Goal: Task Accomplishment & Management: Manage account settings

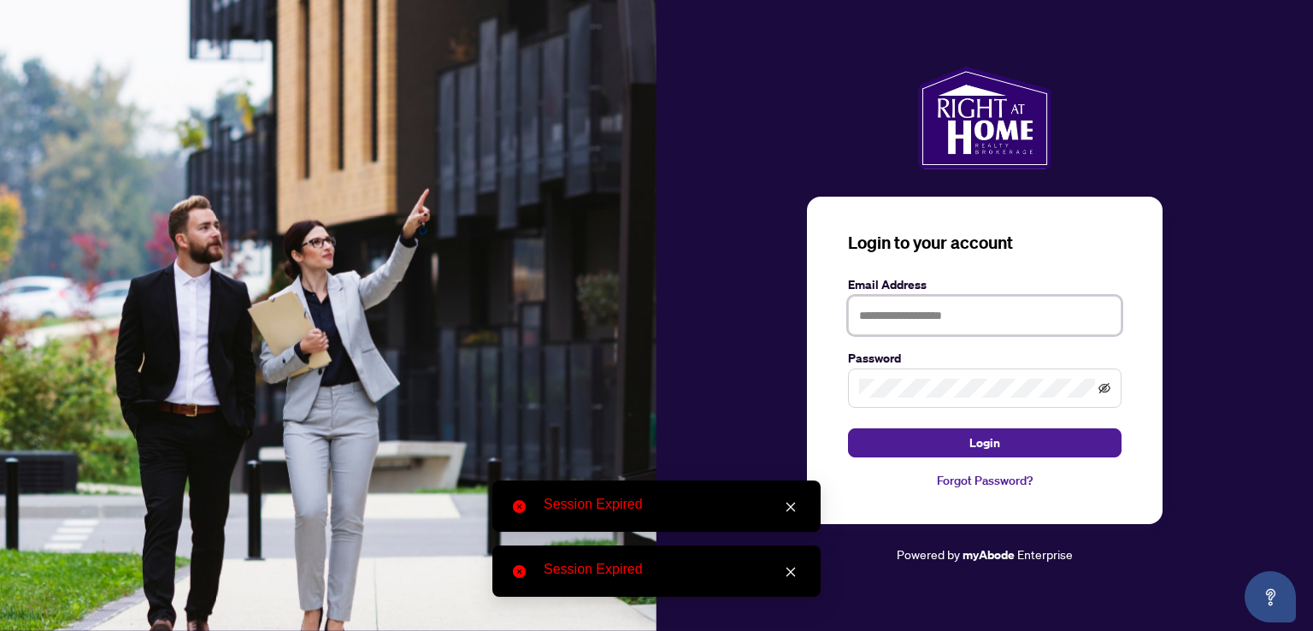
type input "**********"
click at [1099, 391] on icon "eye-invisible" at bounding box center [1104, 388] width 12 height 12
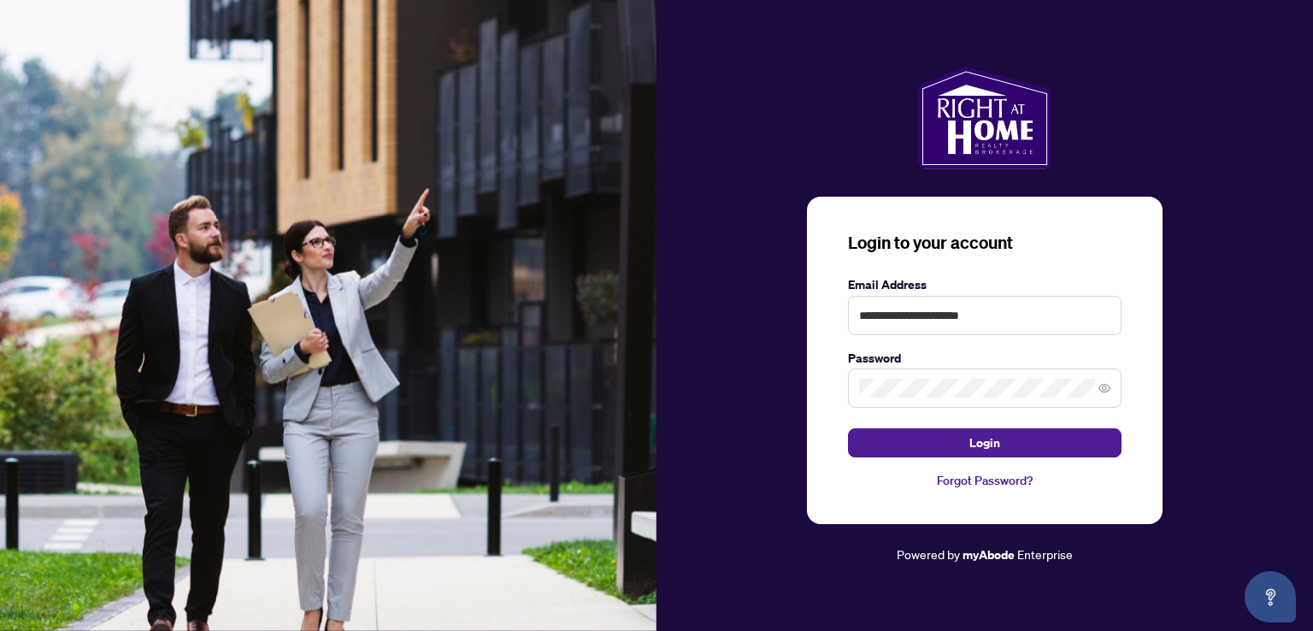
click at [1148, 427] on div "**********" at bounding box center [985, 361] width 356 height 328
click at [998, 446] on span "Login" at bounding box center [984, 442] width 31 height 27
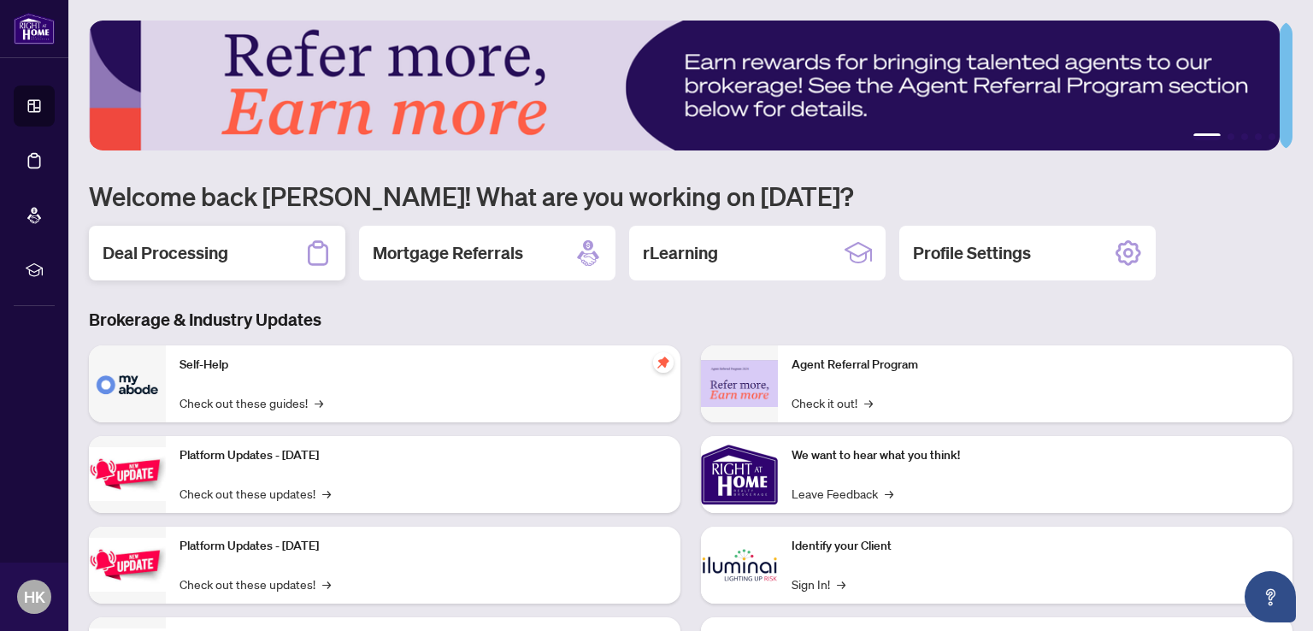
click at [183, 251] on h2 "Deal Processing" at bounding box center [166, 253] width 126 height 24
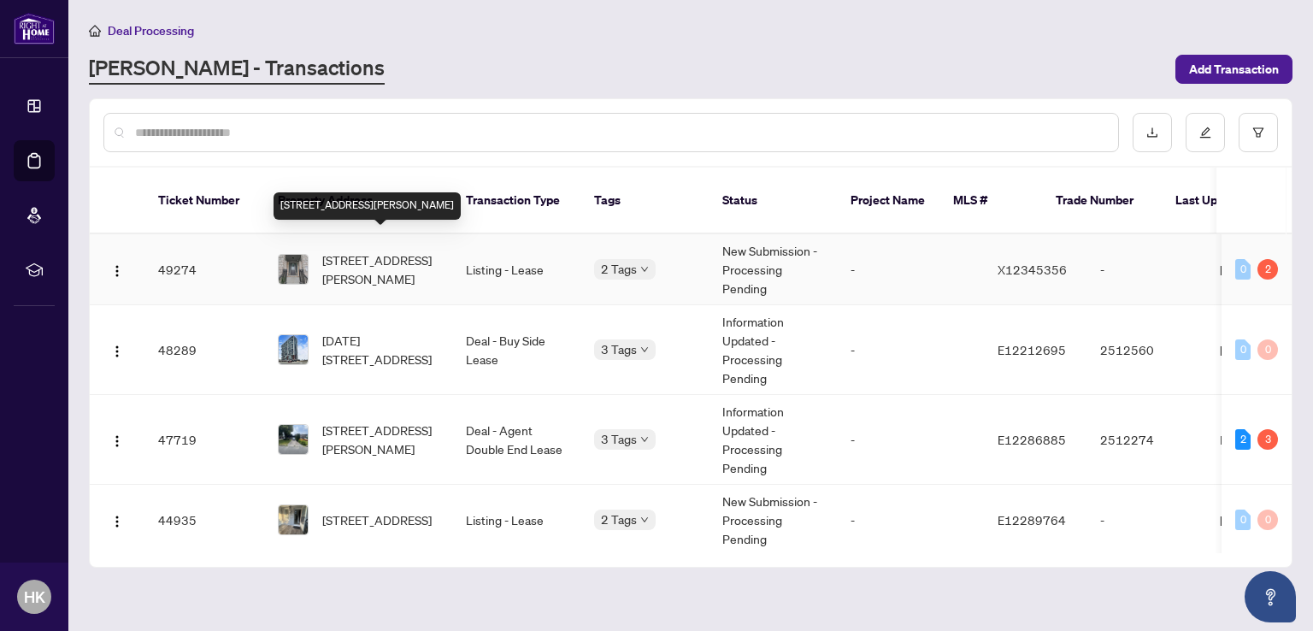
click at [350, 253] on span "[STREET_ADDRESS][PERSON_NAME]" at bounding box center [380, 269] width 116 height 38
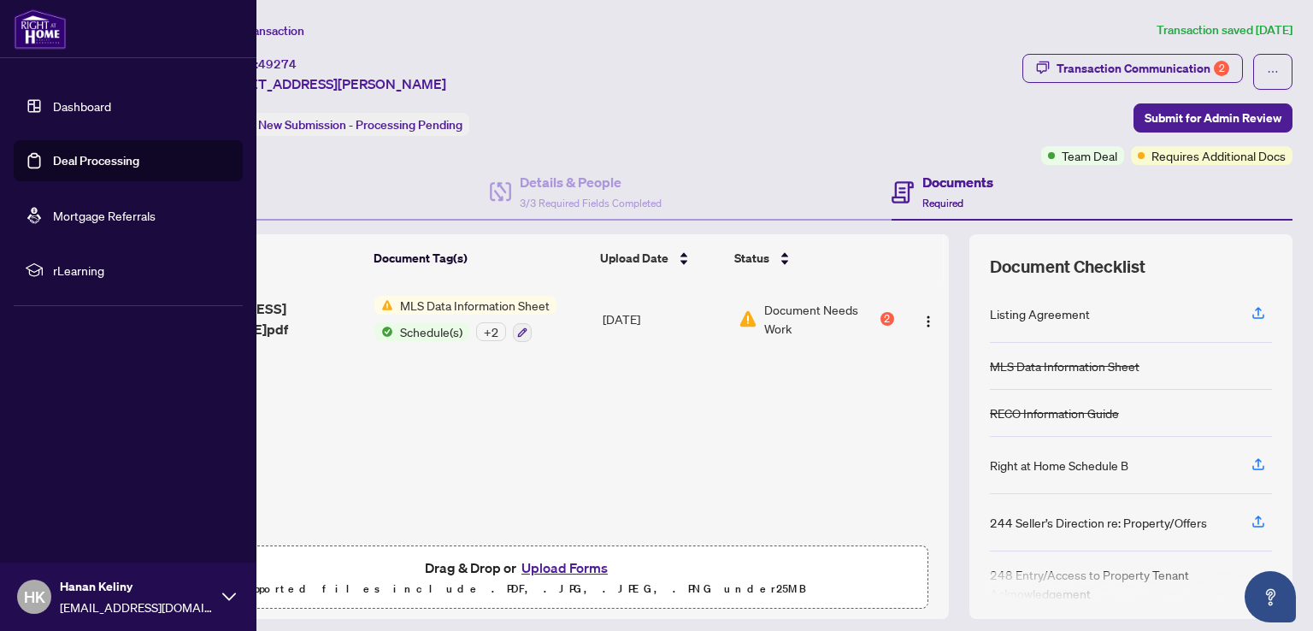
click at [53, 109] on link "Dashboard" at bounding box center [82, 105] width 58 height 15
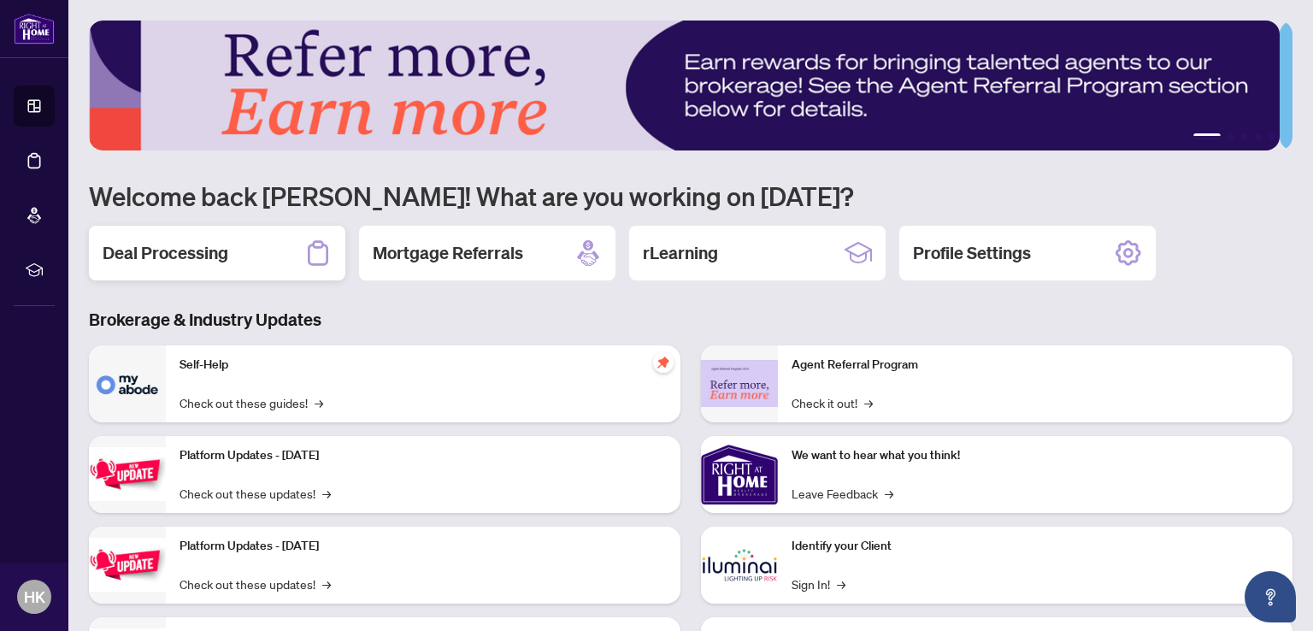
click at [246, 253] on div "Deal Processing" at bounding box center [217, 253] width 256 height 55
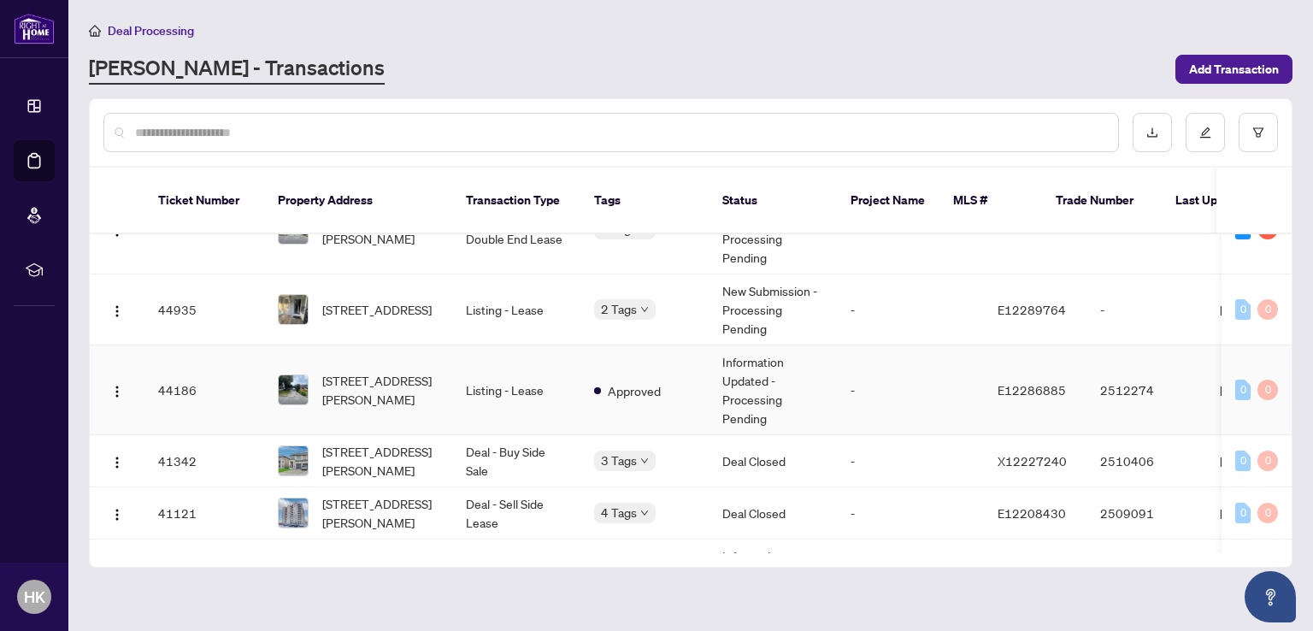
scroll to position [256, 0]
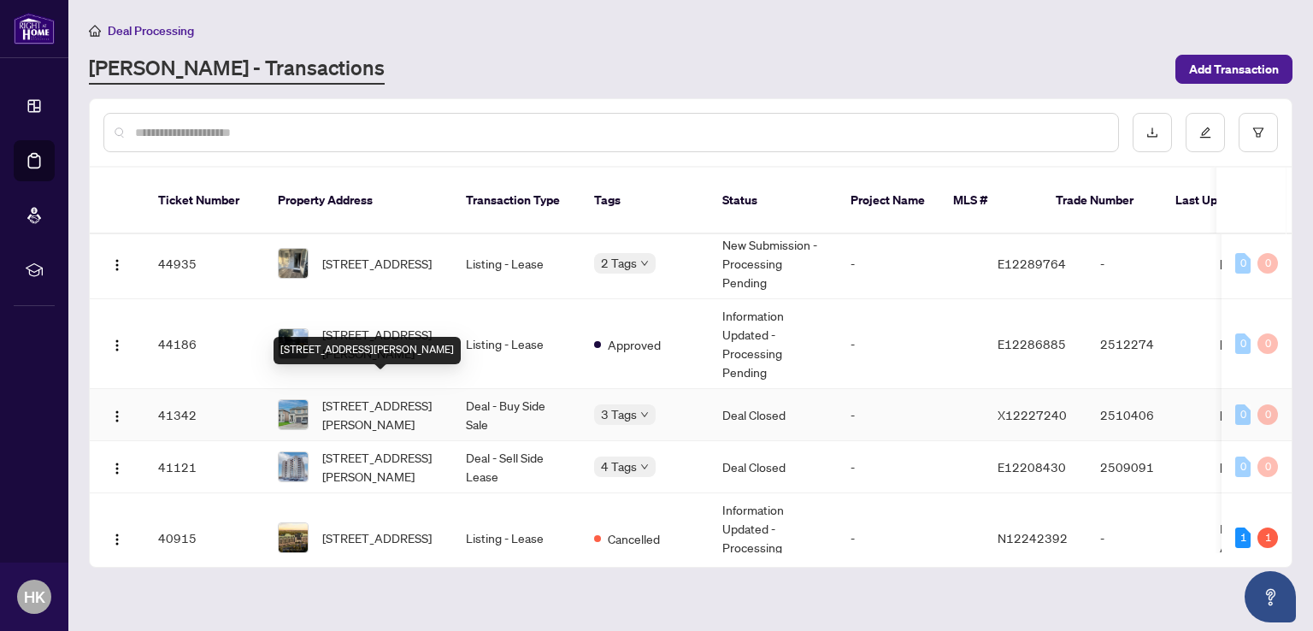
click at [380, 400] on span "[STREET_ADDRESS][PERSON_NAME]" at bounding box center [380, 415] width 116 height 38
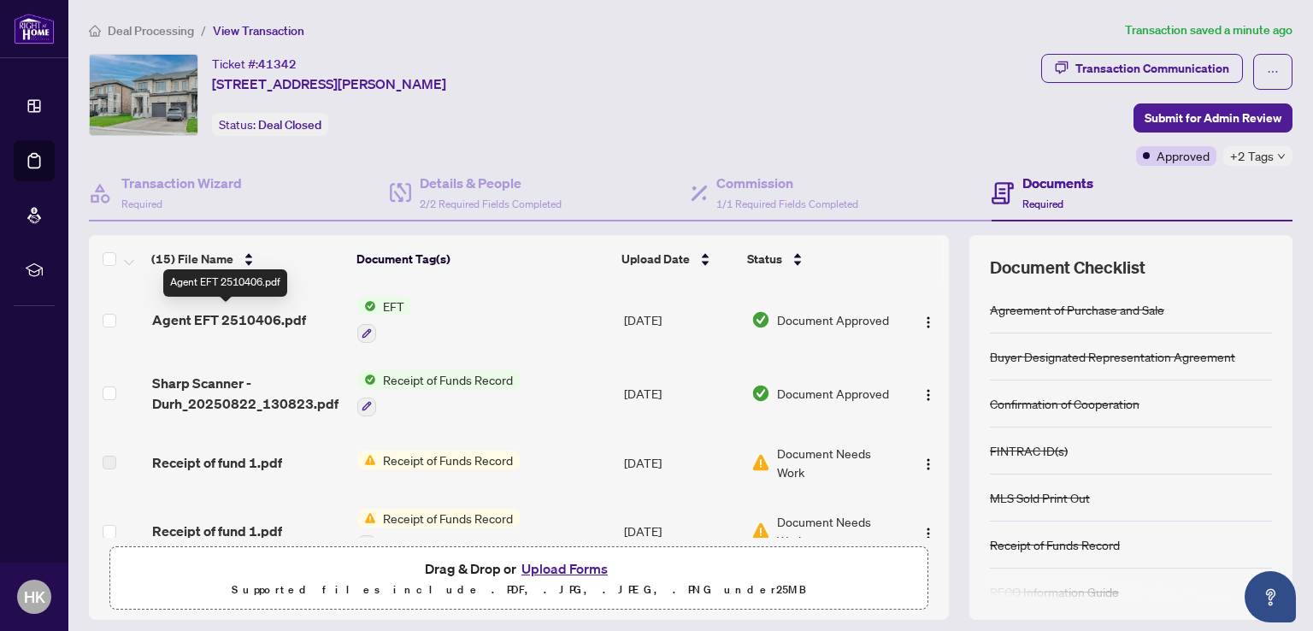
click at [250, 312] on span "Agent EFT 2510406.pdf" at bounding box center [229, 319] width 154 height 21
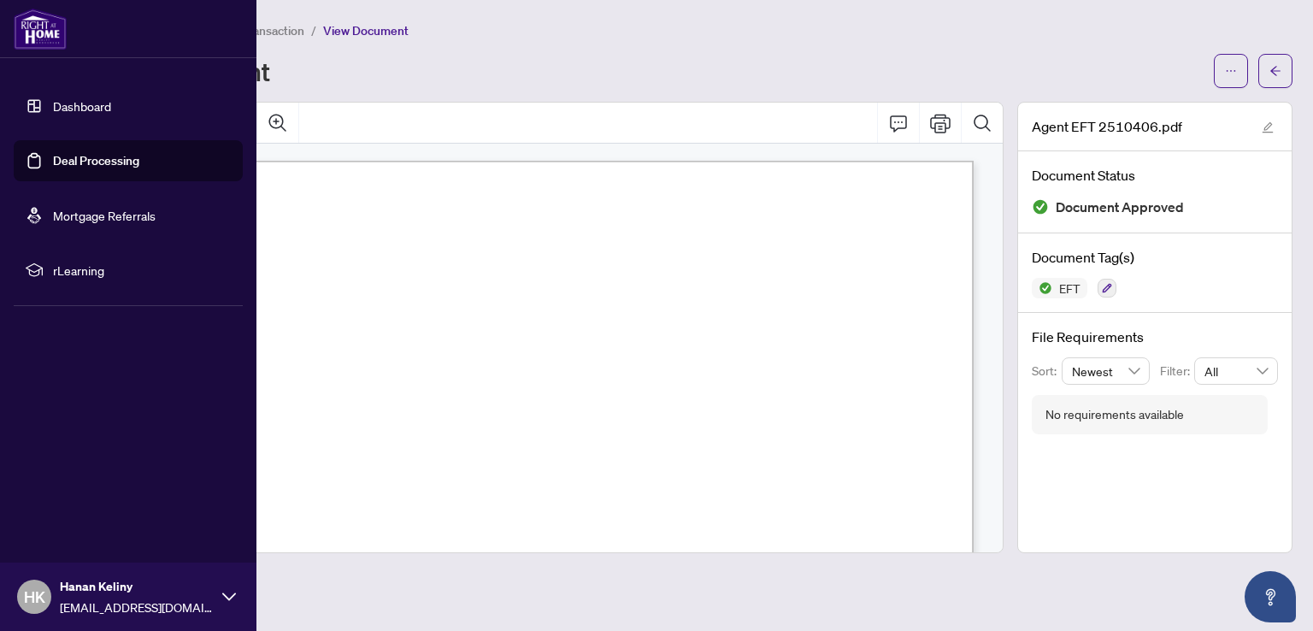
click at [58, 105] on link "Dashboard" at bounding box center [82, 105] width 58 height 15
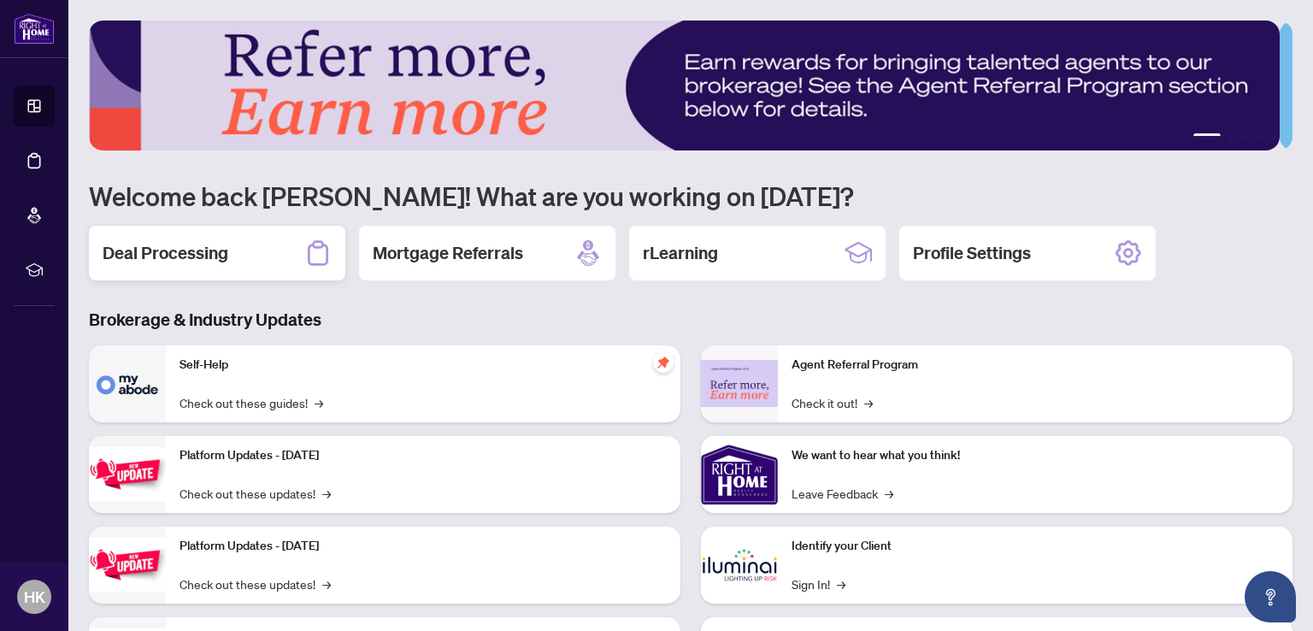
click at [162, 247] on h2 "Deal Processing" at bounding box center [166, 253] width 126 height 24
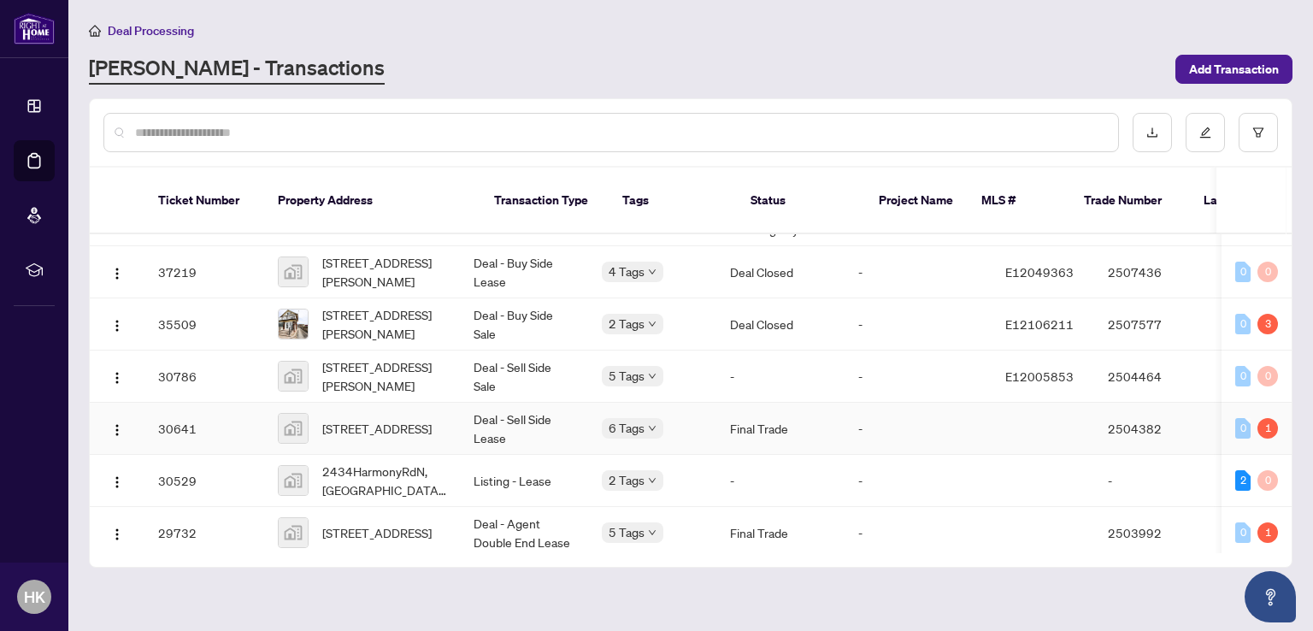
scroll to position [684, 0]
click at [362, 304] on span "[STREET_ADDRESS][PERSON_NAME]" at bounding box center [384, 323] width 124 height 38
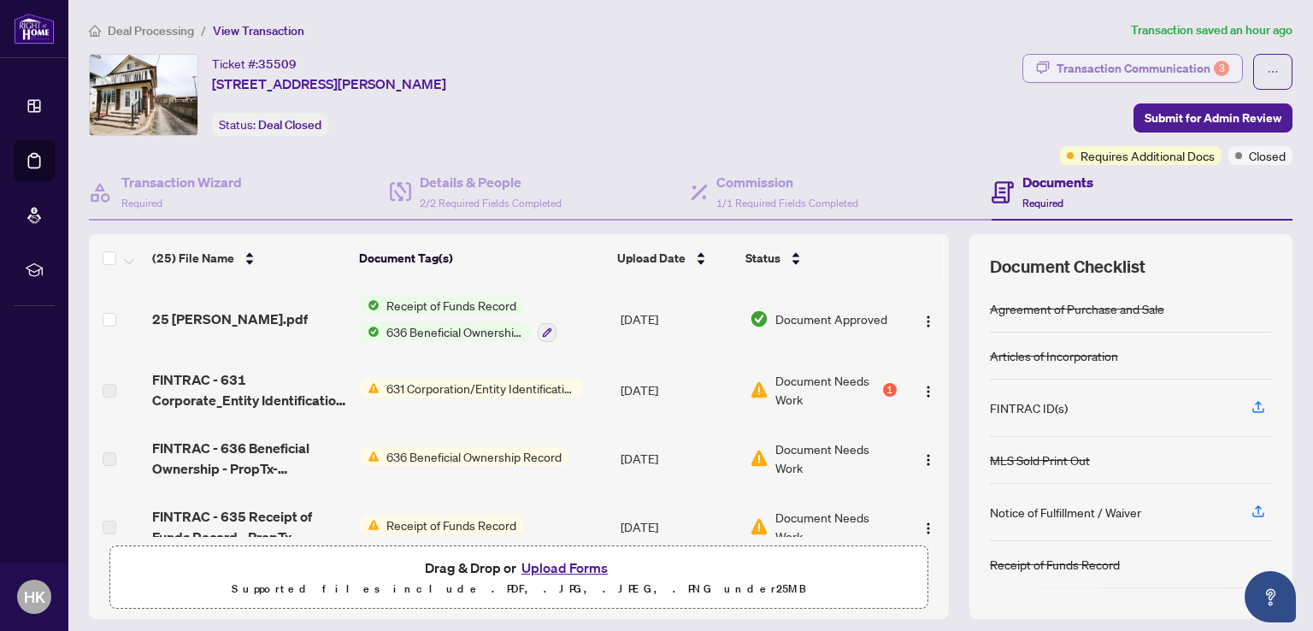
click at [1123, 65] on div "Transaction Communication 3" at bounding box center [1143, 68] width 173 height 27
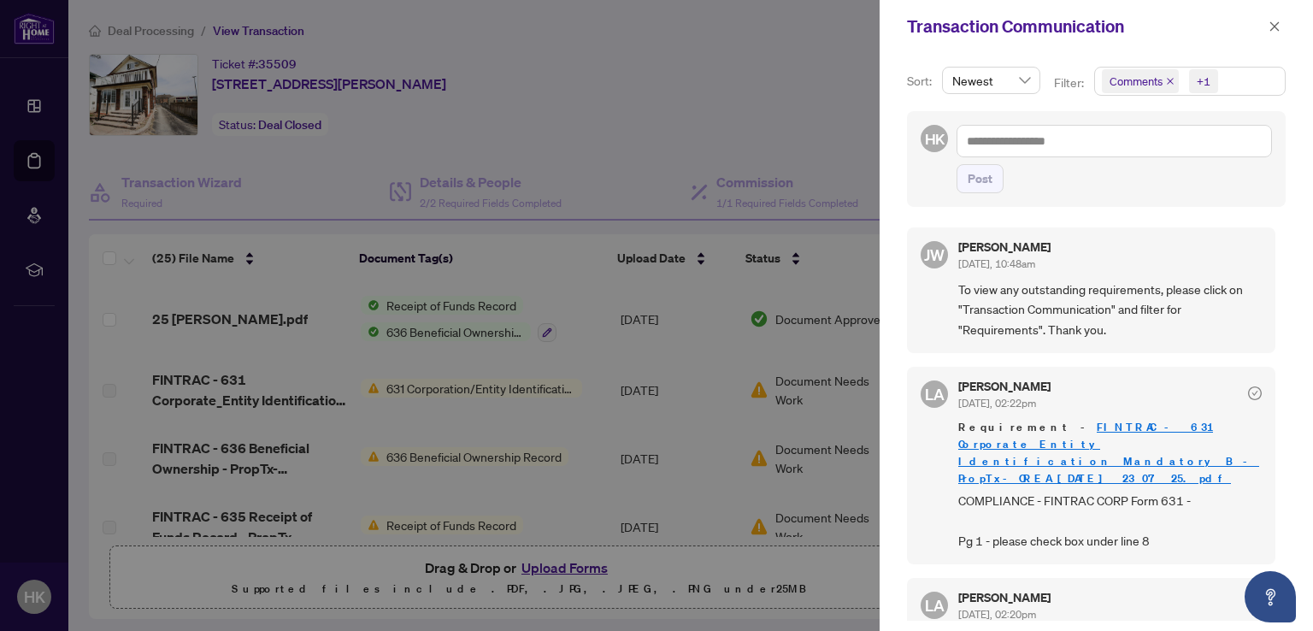
click at [639, 99] on div at bounding box center [656, 315] width 1313 height 631
click at [1270, 21] on icon "close" at bounding box center [1274, 27] width 12 height 12
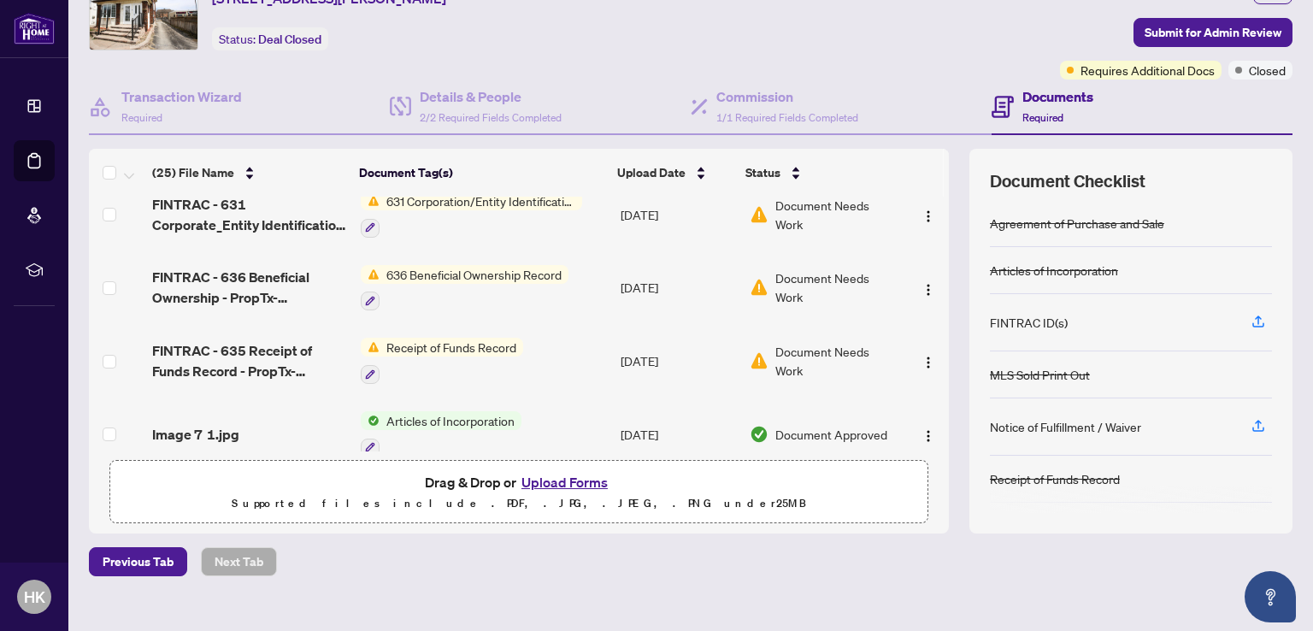
scroll to position [342, 0]
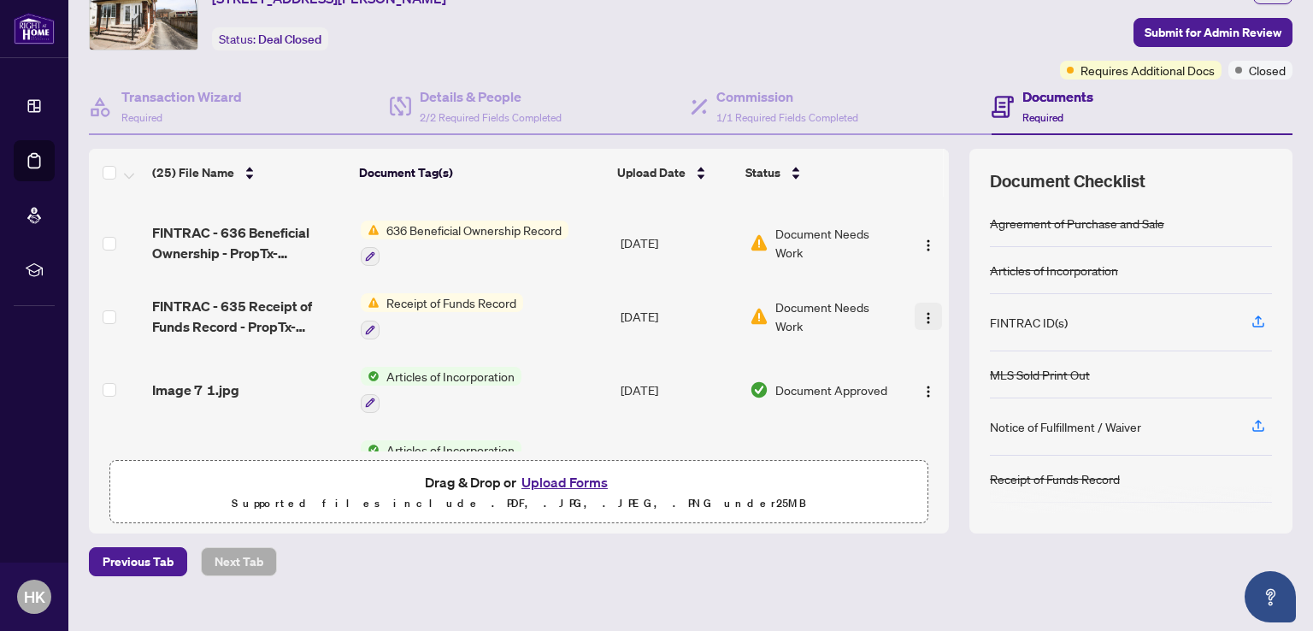
click at [915, 303] on button "button" at bounding box center [928, 316] width 27 height 27
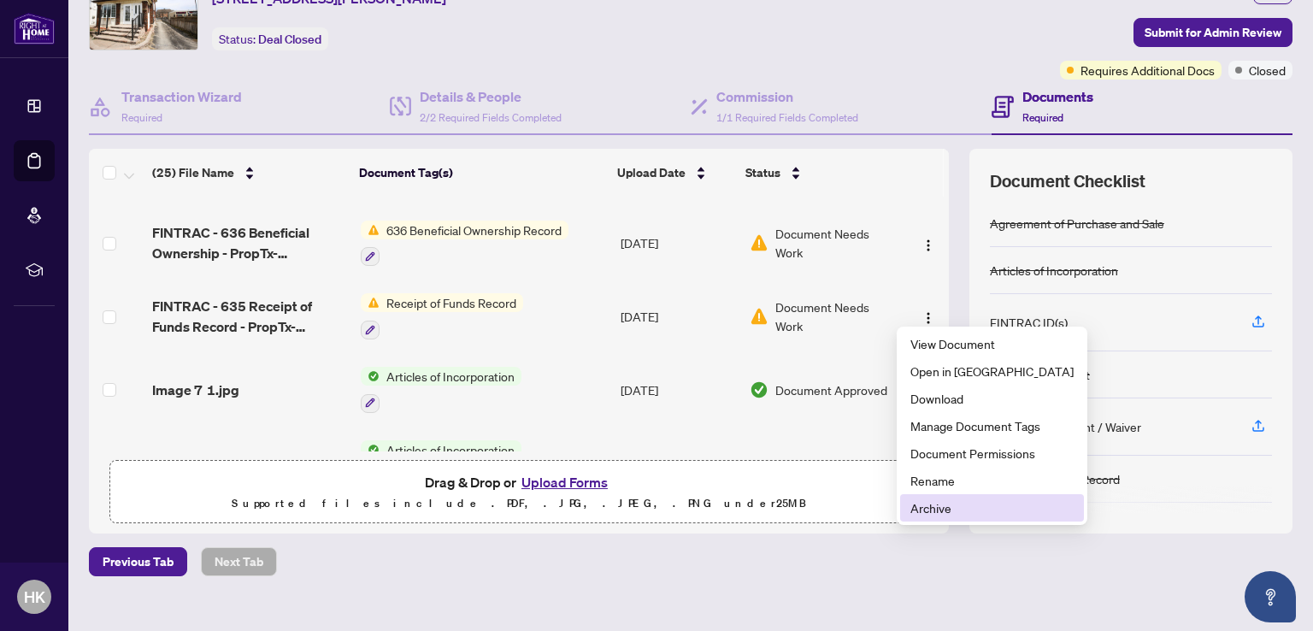
click at [939, 507] on span "Archive" at bounding box center [991, 507] width 163 height 19
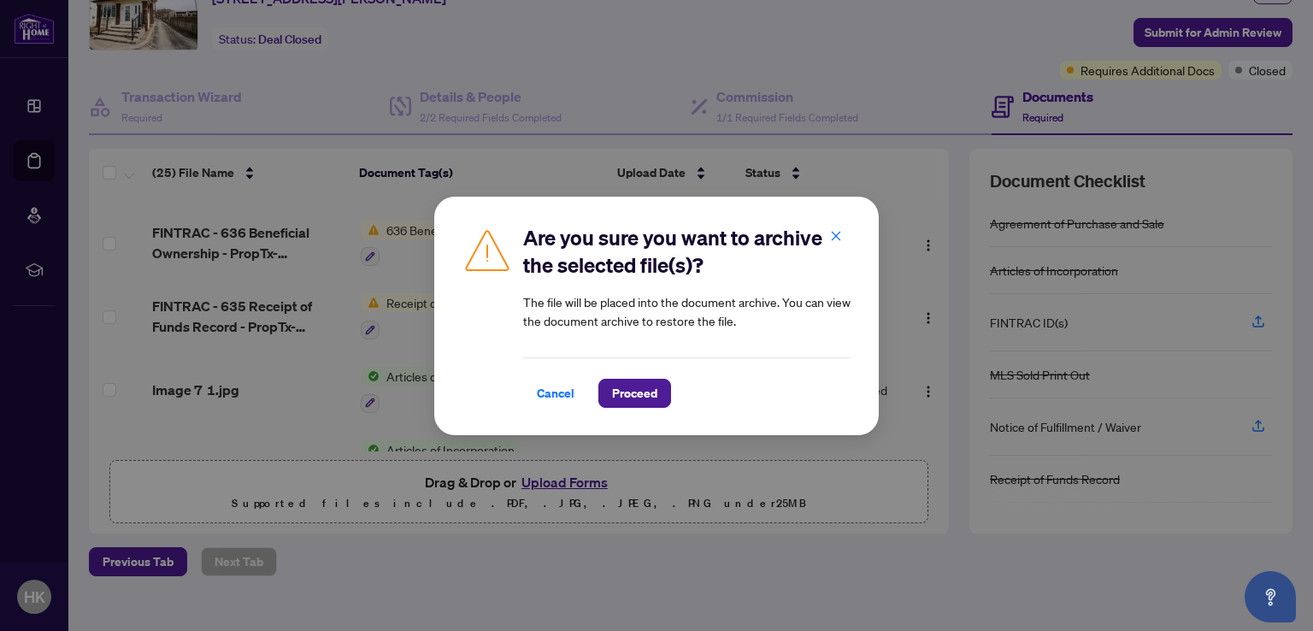
drag, startPoint x: 633, startPoint y: 391, endPoint x: 706, endPoint y: 350, distance: 84.6
click at [633, 391] on span "Proceed" at bounding box center [634, 393] width 45 height 27
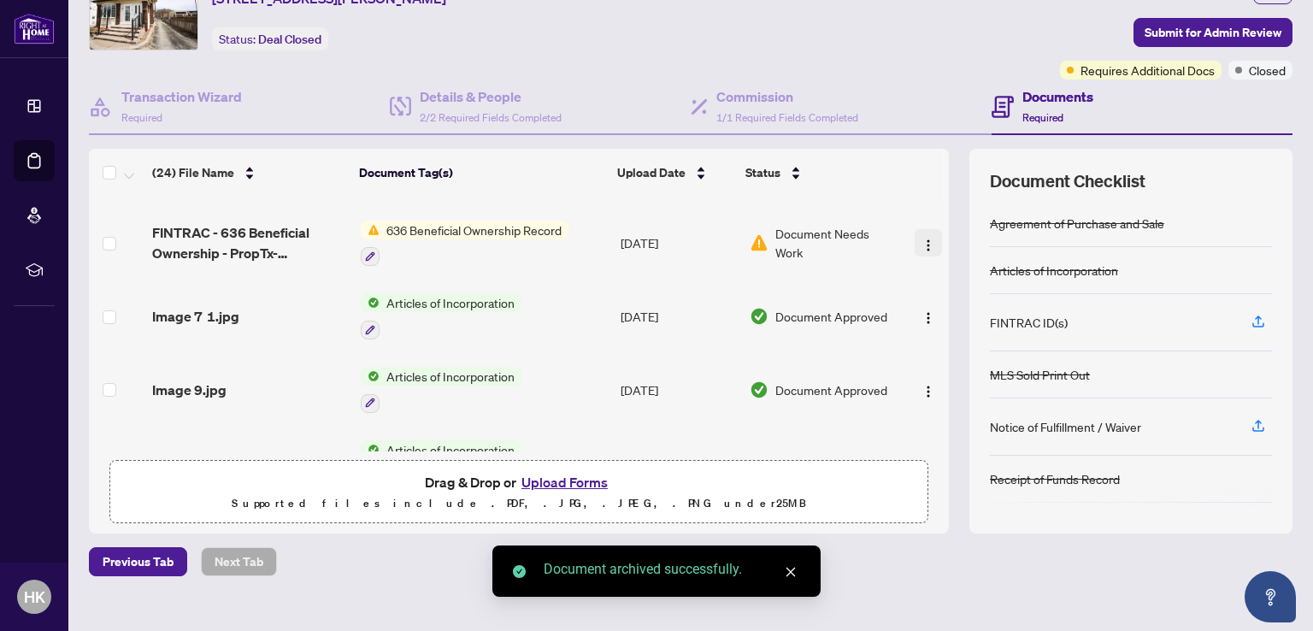
click at [921, 241] on img "button" at bounding box center [928, 245] width 14 height 14
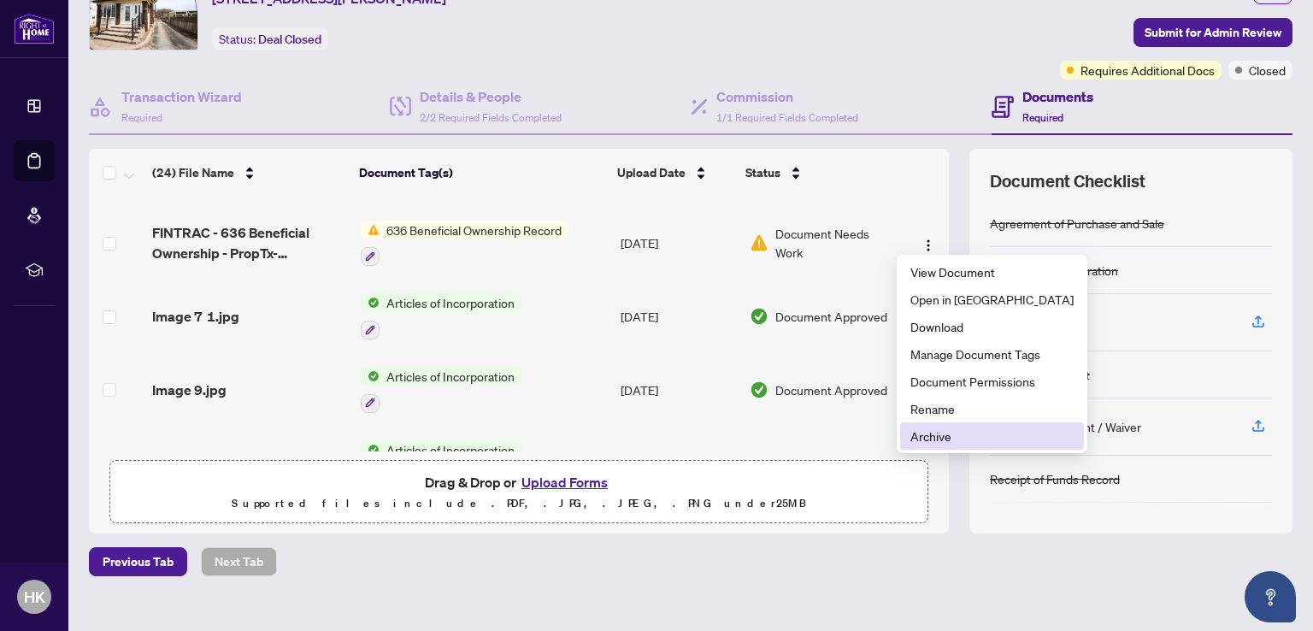
click at [945, 428] on span "Archive" at bounding box center [991, 436] width 163 height 19
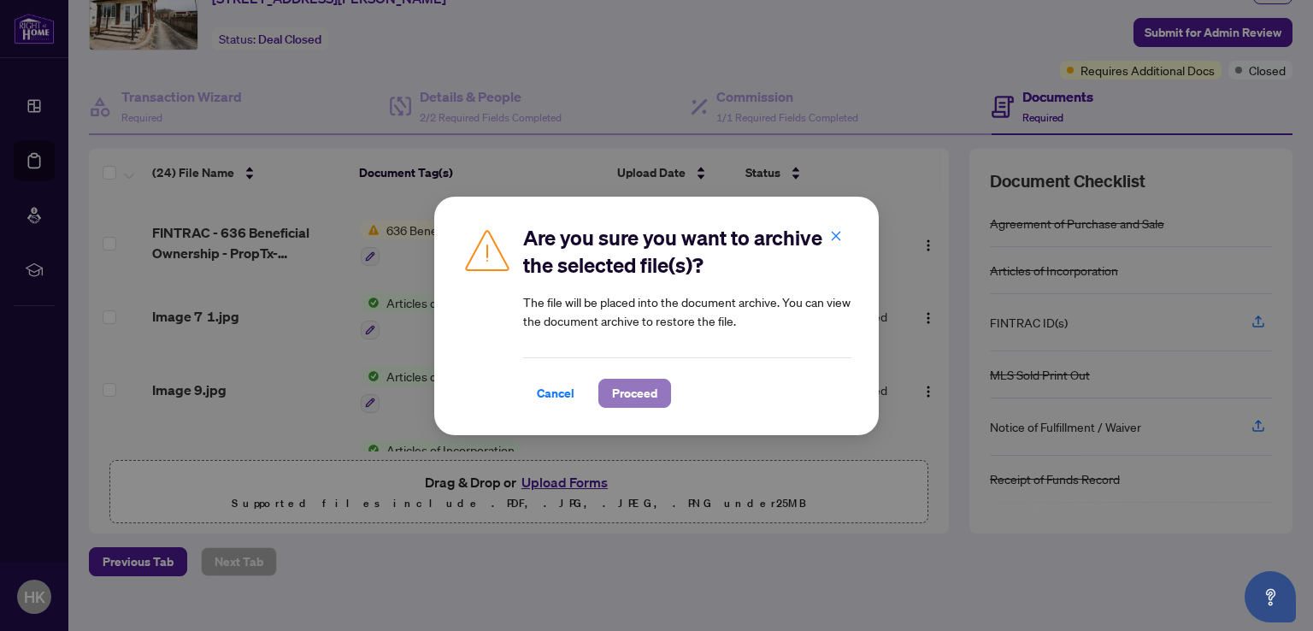
click at [647, 387] on span "Proceed" at bounding box center [634, 393] width 45 height 27
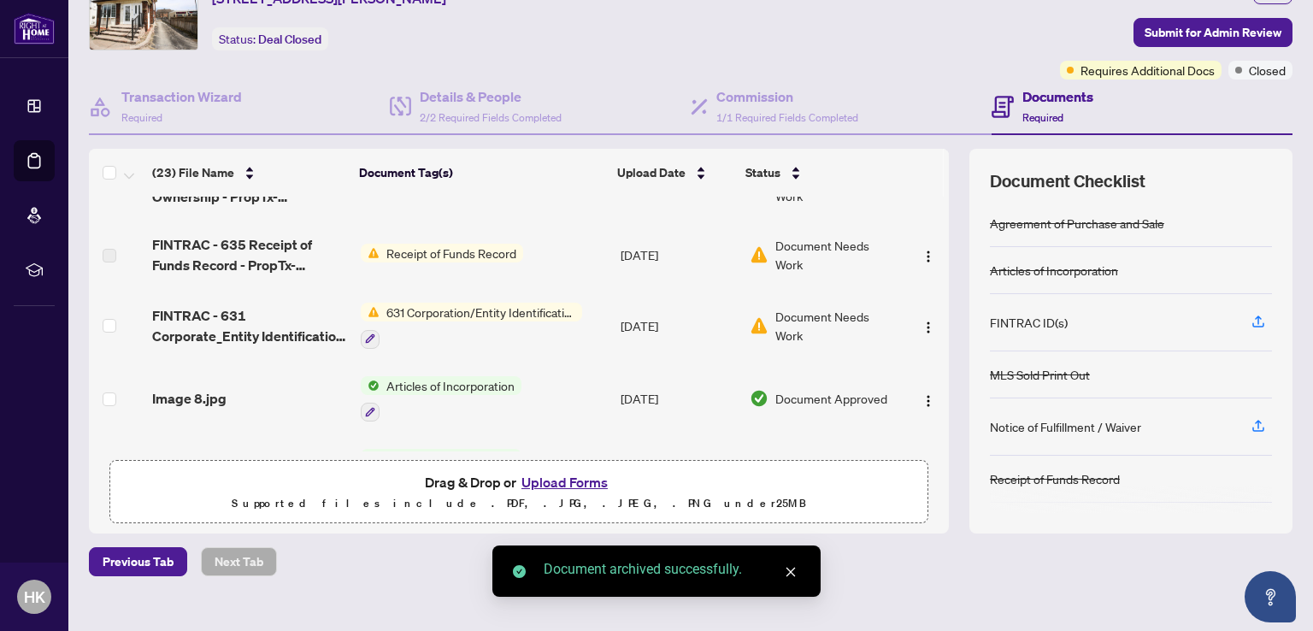
scroll to position [171, 0]
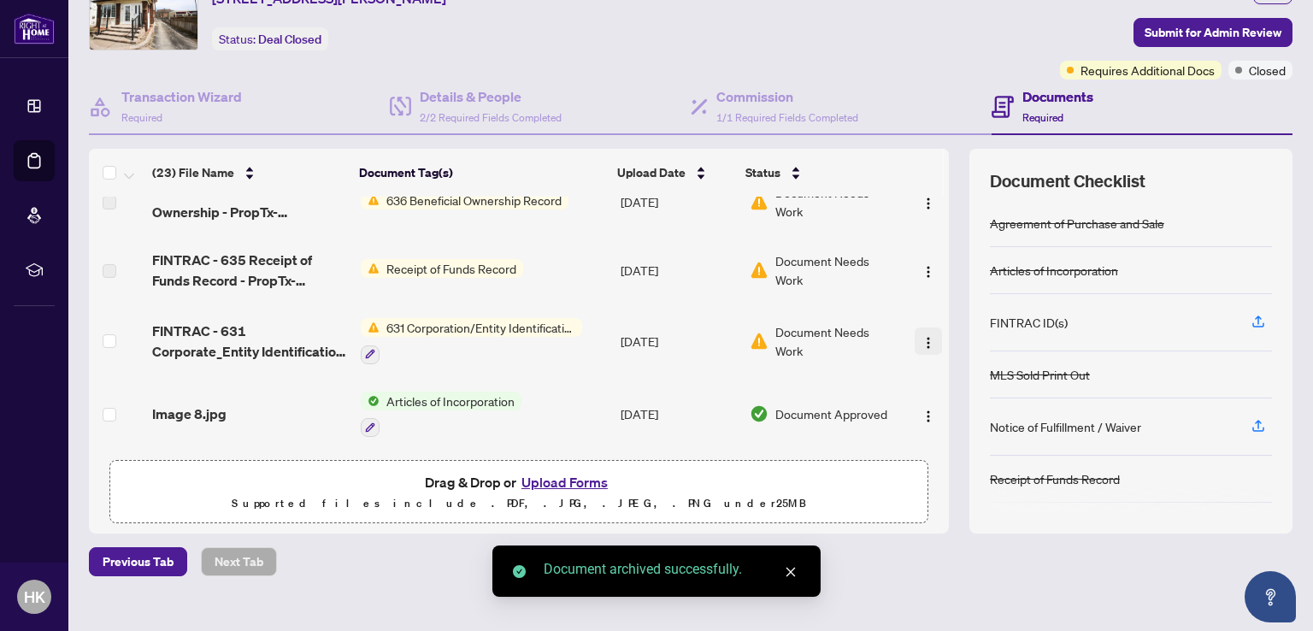
click at [921, 336] on img "button" at bounding box center [928, 343] width 14 height 14
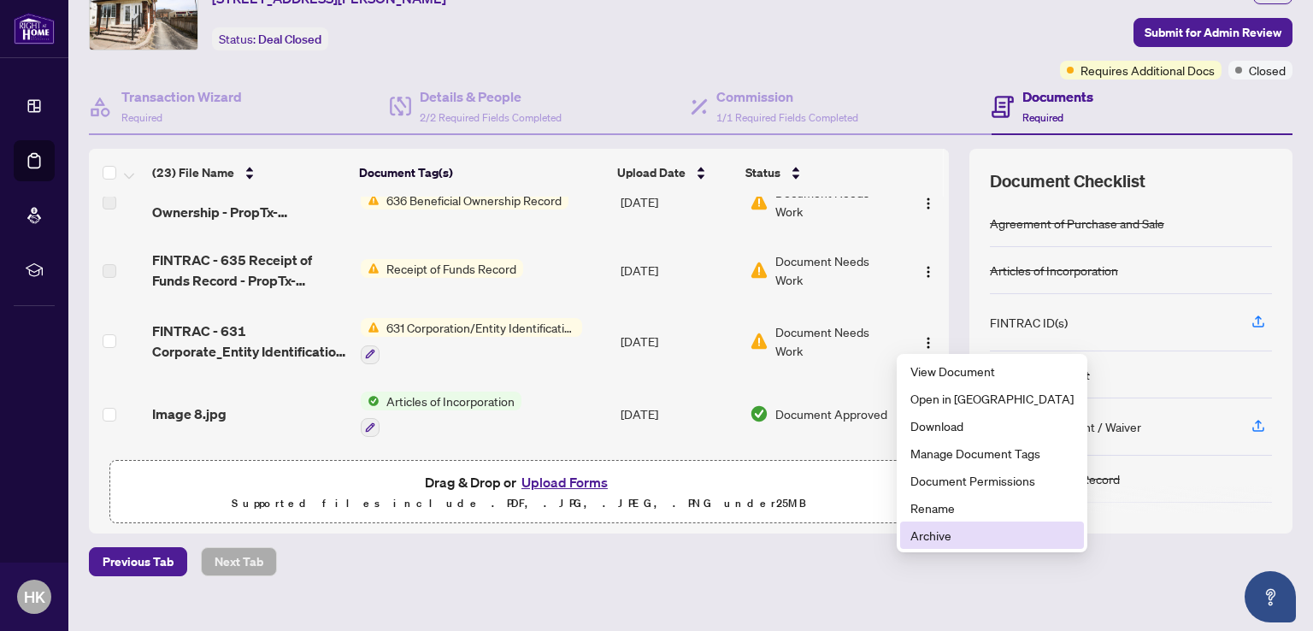
click at [951, 535] on span "Archive" at bounding box center [991, 535] width 163 height 19
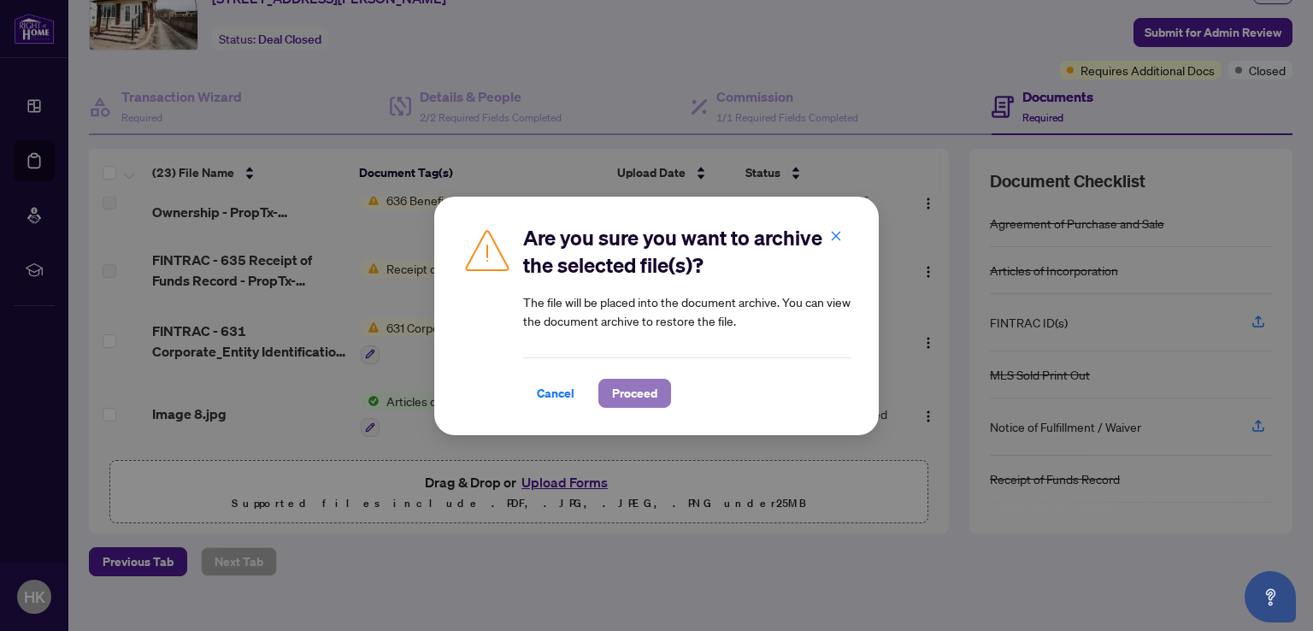
click at [653, 394] on span "Proceed" at bounding box center [634, 393] width 45 height 27
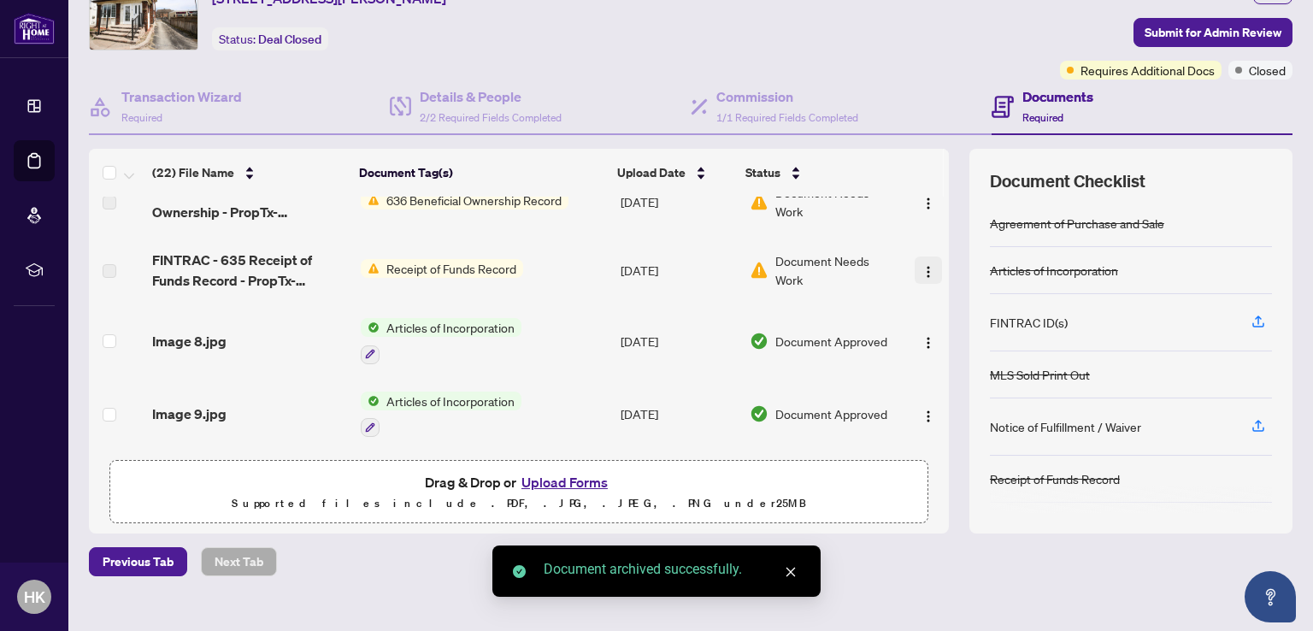
click at [921, 268] on img "button" at bounding box center [928, 272] width 14 height 14
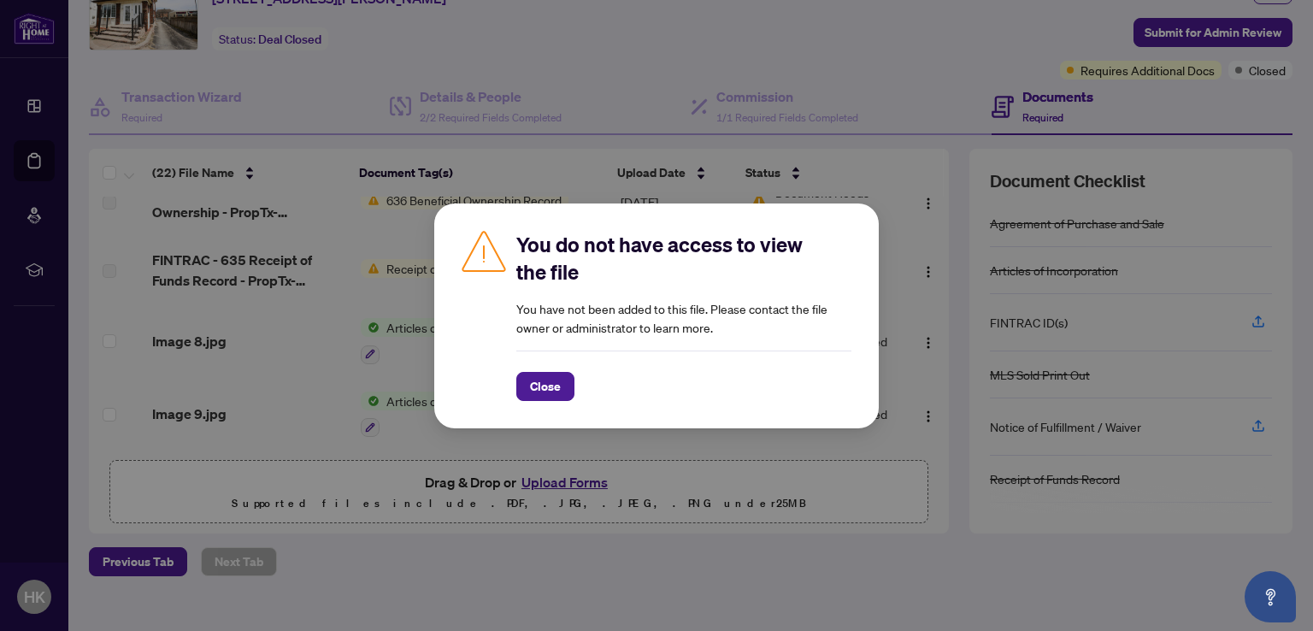
click at [326, 356] on div "You do not have access to view the file You have not been added to this file. P…" at bounding box center [656, 315] width 1313 height 631
click at [543, 382] on span "Close" at bounding box center [545, 386] width 31 height 27
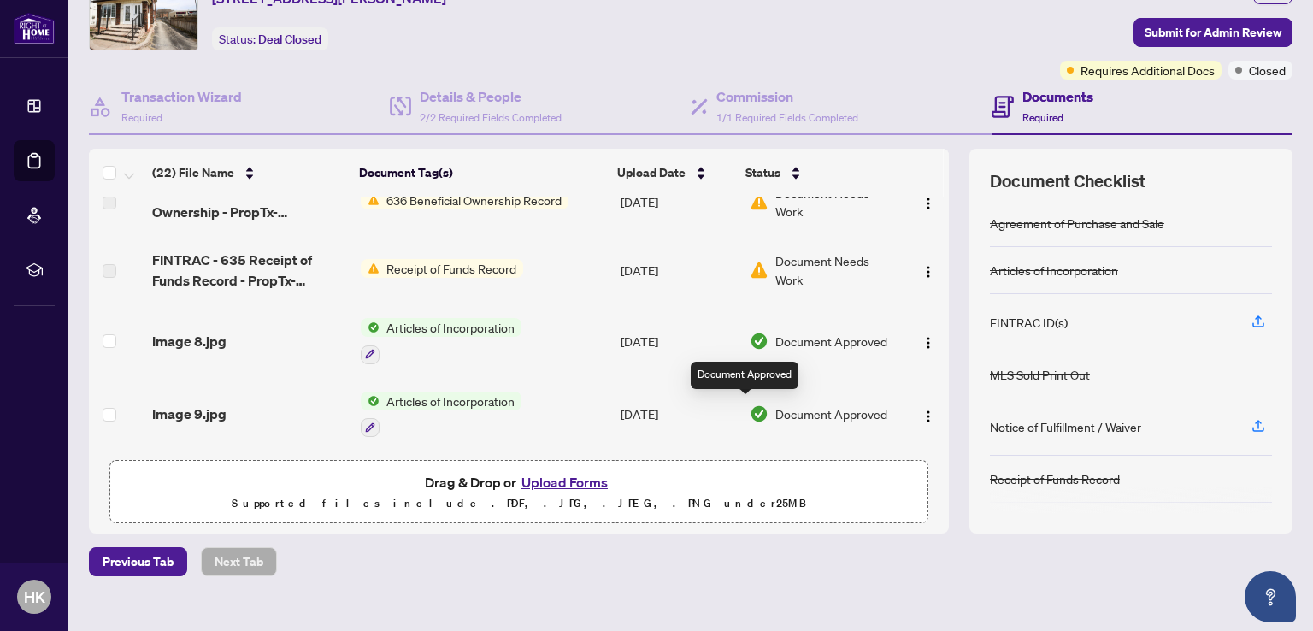
scroll to position [0, 0]
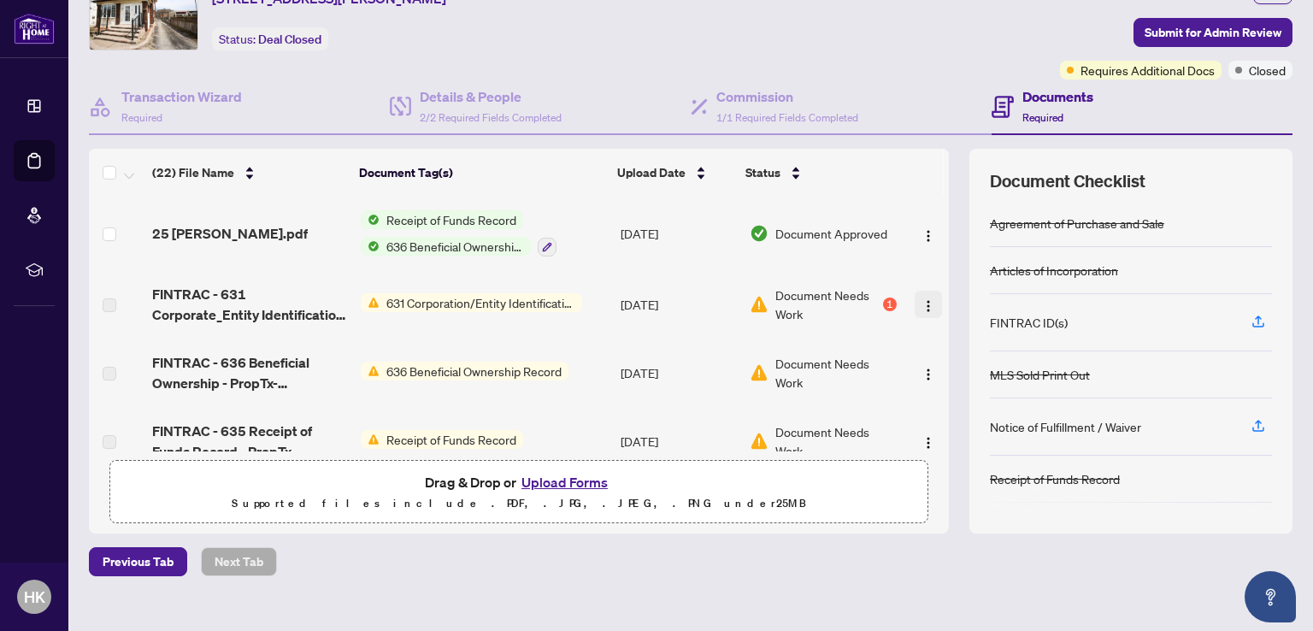
click at [921, 301] on img "button" at bounding box center [928, 306] width 14 height 14
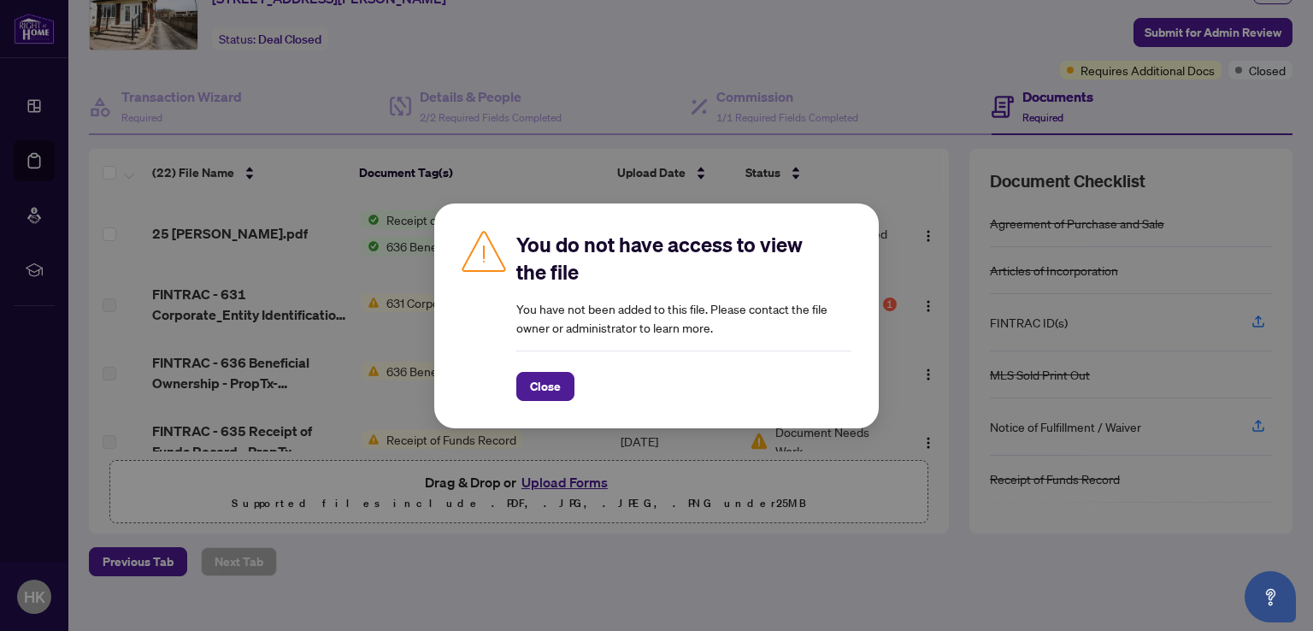
drag, startPoint x: 915, startPoint y: 178, endPoint x: 869, endPoint y: 203, distance: 52.4
click at [914, 178] on div "You do not have access to view the file You have not been added to this file. P…" at bounding box center [656, 315] width 1313 height 631
click at [544, 385] on span "Close" at bounding box center [545, 386] width 31 height 27
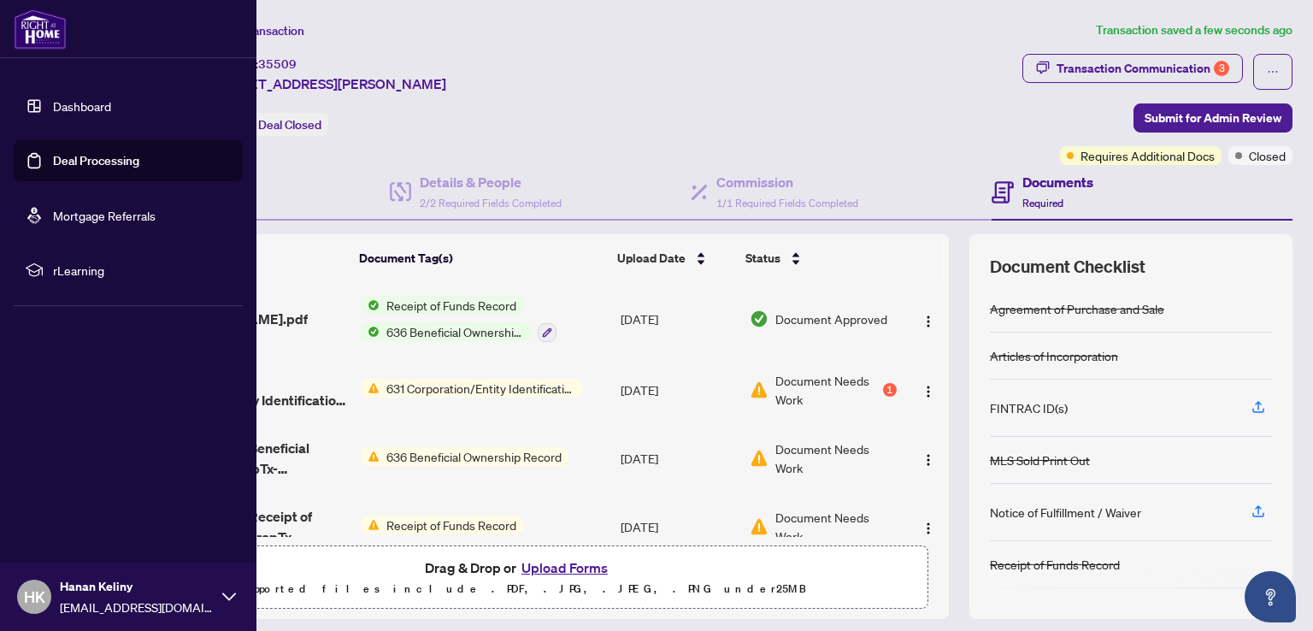
click at [53, 107] on link "Dashboard" at bounding box center [82, 105] width 58 height 15
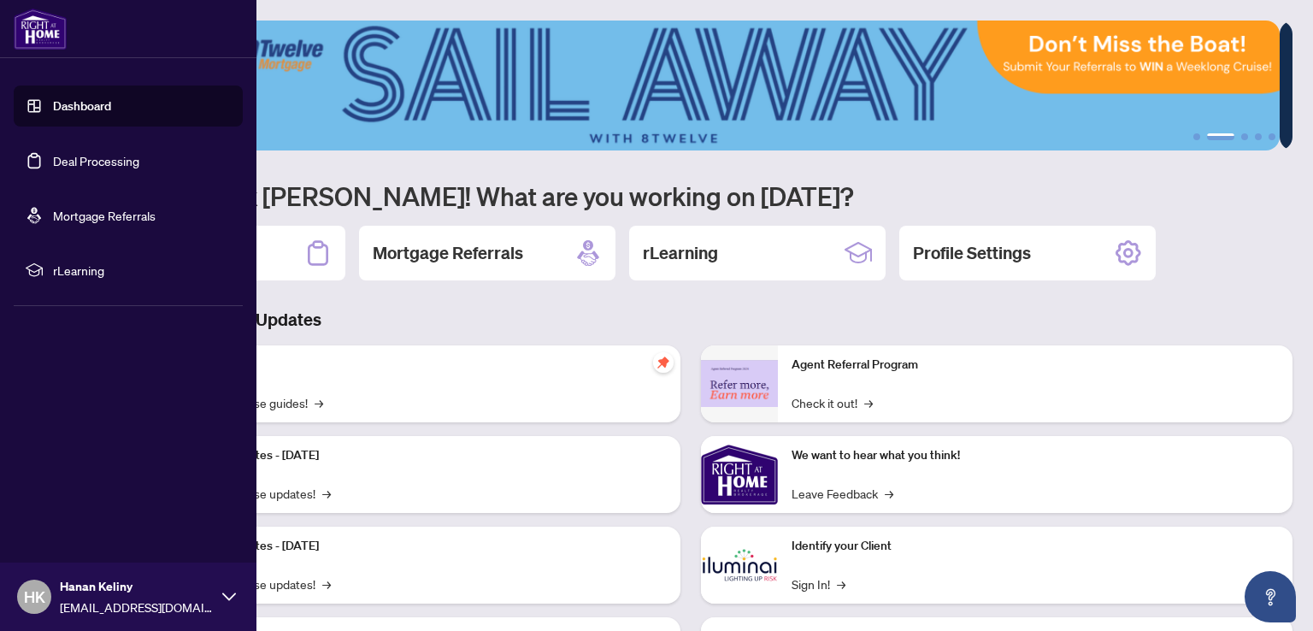
click at [70, 106] on link "Dashboard" at bounding box center [82, 105] width 58 height 15
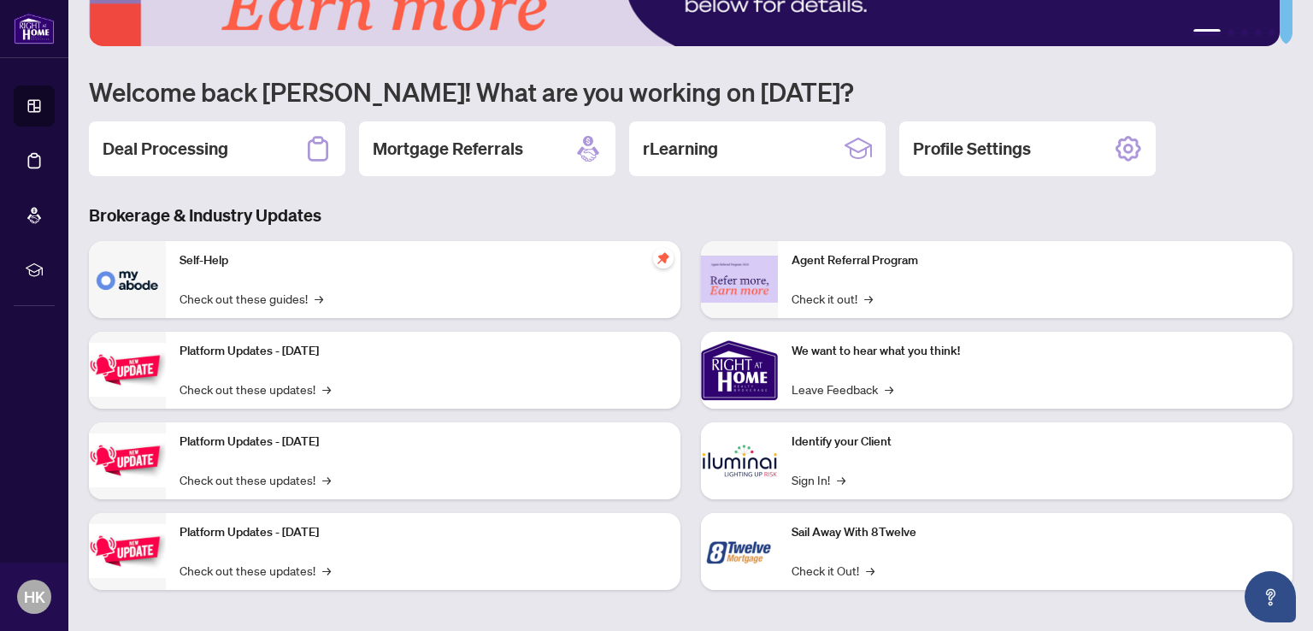
scroll to position [108, 0]
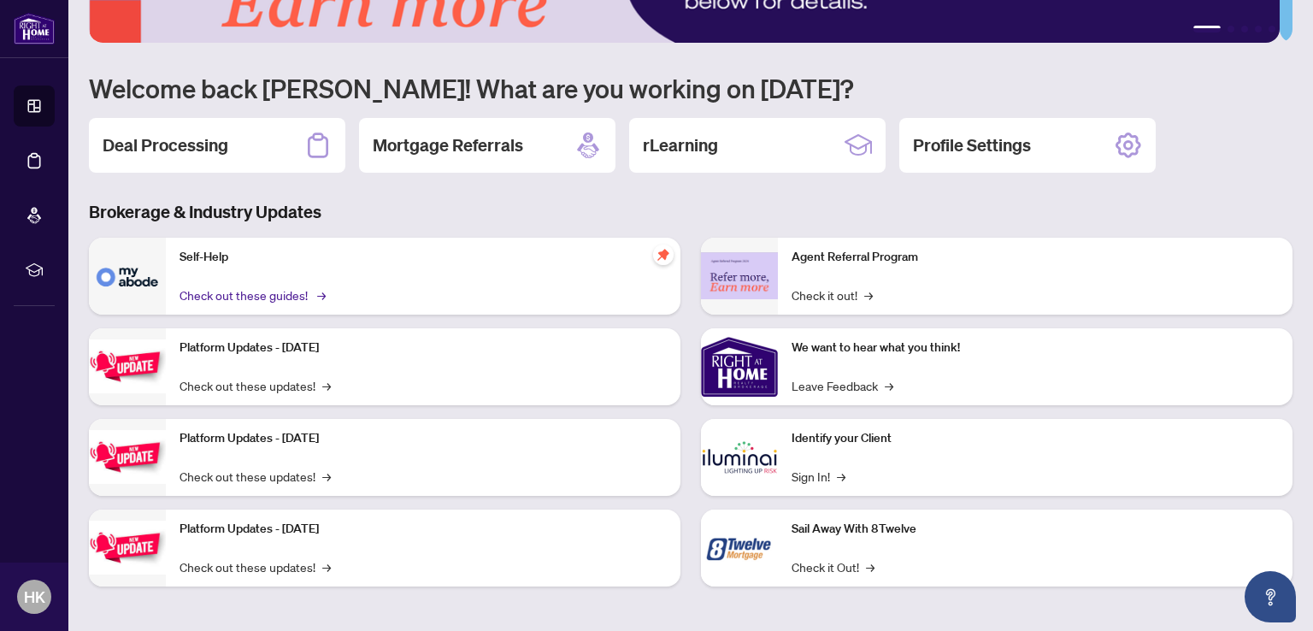
click at [280, 295] on link "Check out these guides! →" at bounding box center [252, 294] width 144 height 19
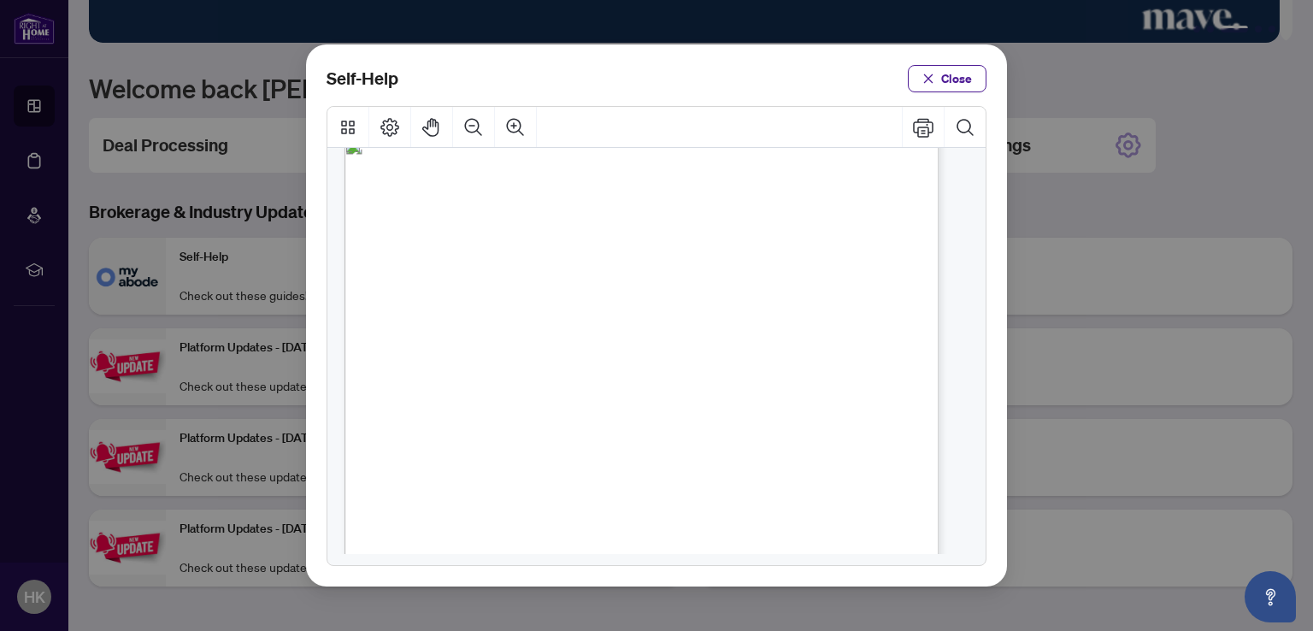
scroll to position [855, 0]
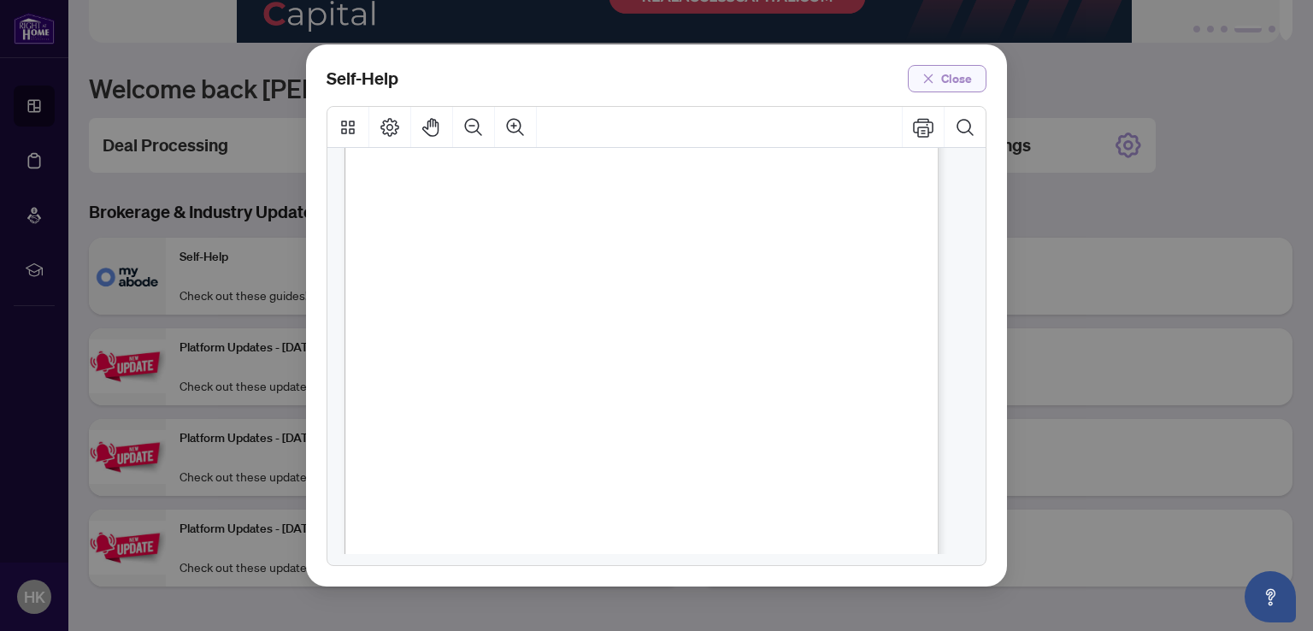
click at [948, 75] on span "Close" at bounding box center [956, 78] width 31 height 27
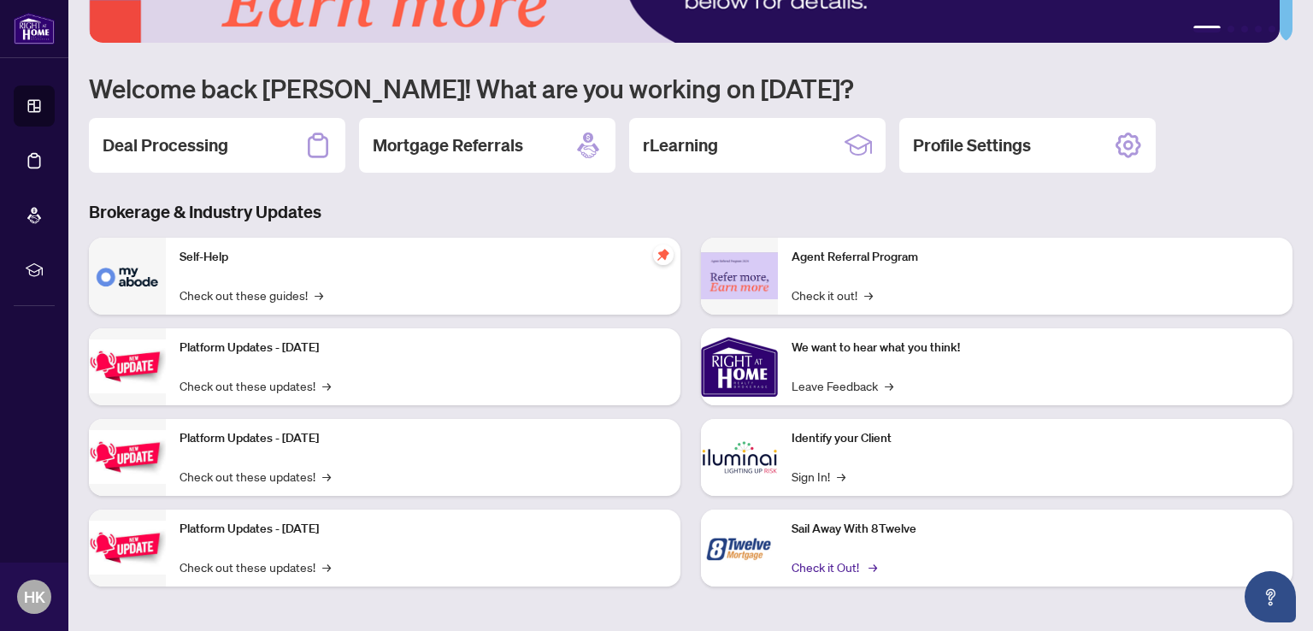
click at [826, 561] on link "Check it Out! →" at bounding box center [833, 566] width 83 height 19
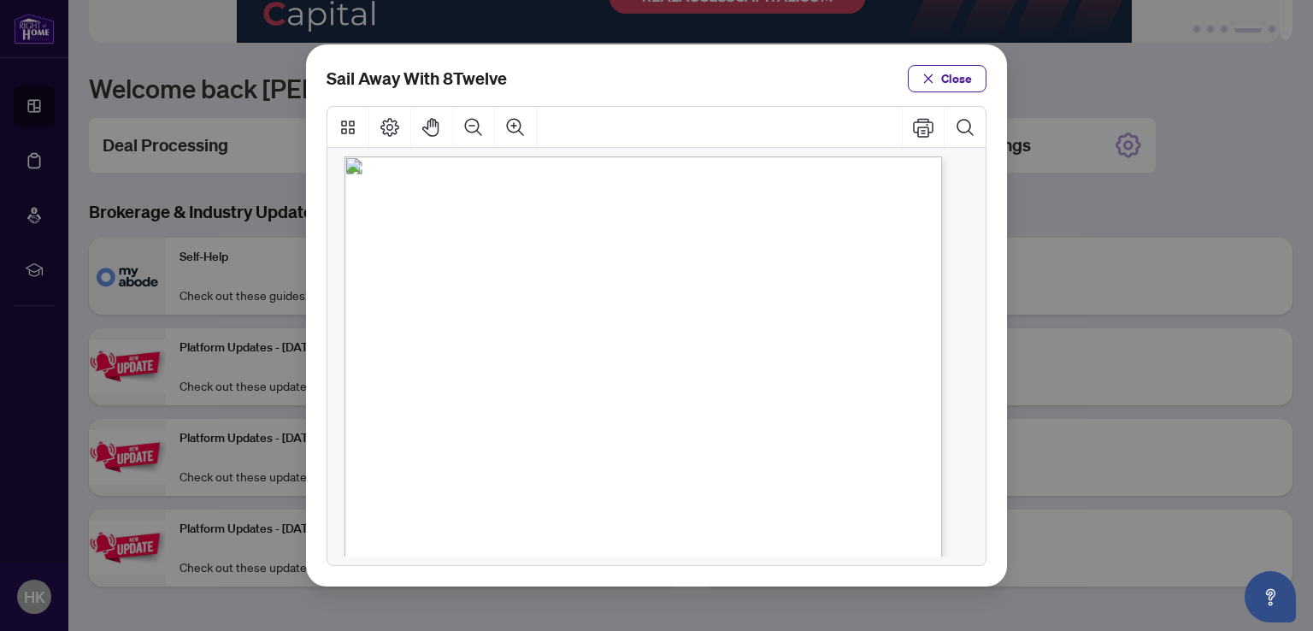
scroll to position [0, 0]
